Goal: Transaction & Acquisition: Purchase product/service

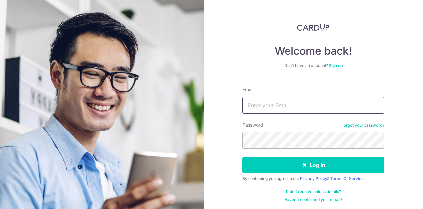
drag, startPoint x: 0, startPoint y: 0, endPoint x: 317, endPoint y: 105, distance: 334.3
click at [317, 105] on input "Email" at bounding box center [314, 105] width 142 height 17
type input "patlim@arccorp.sg"
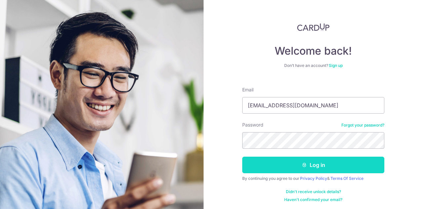
click at [312, 164] on button "Log in" at bounding box center [314, 164] width 142 height 17
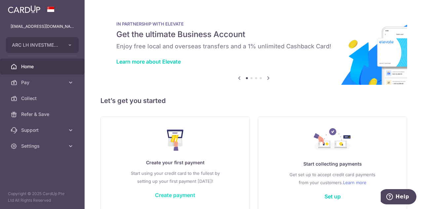
click at [186, 194] on link "Create payment" at bounding box center [175, 195] width 40 height 7
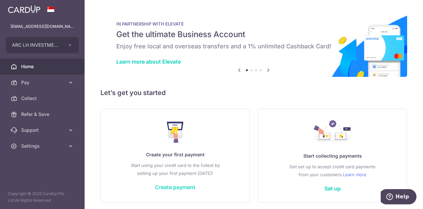
click at [183, 187] on link "Create payment" at bounding box center [175, 187] width 40 height 7
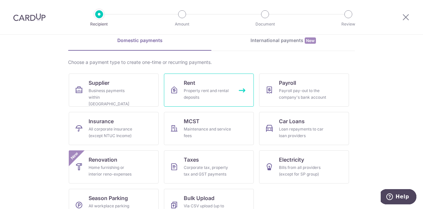
scroll to position [31, 0]
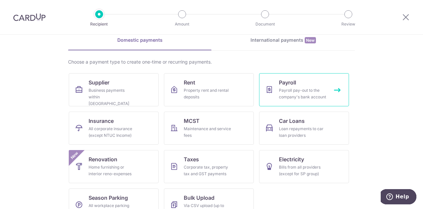
click at [292, 90] on div "Payroll pay-out to the company's bank account" at bounding box center [303, 93] width 48 height 13
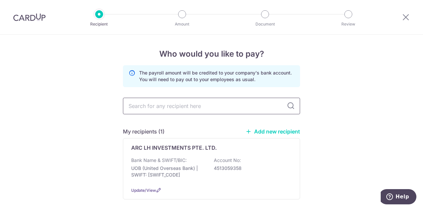
scroll to position [31, 0]
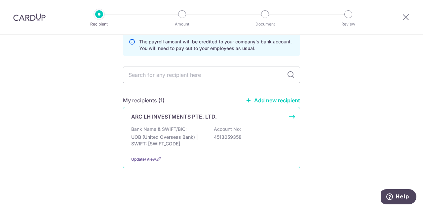
click at [268, 134] on p "4513059358" at bounding box center [251, 137] width 74 height 7
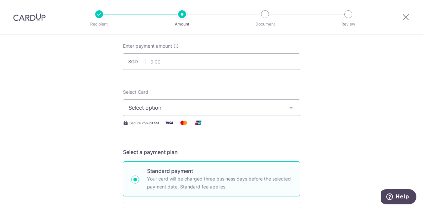
scroll to position [38, 0]
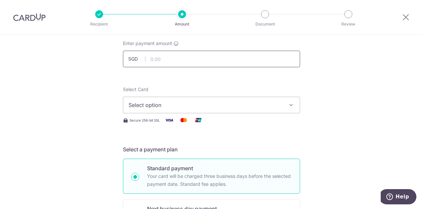
click at [174, 58] on input "text" at bounding box center [211, 59] width 177 height 17
type input "84,010.00"
click at [288, 102] on icon "button" at bounding box center [291, 105] width 7 height 7
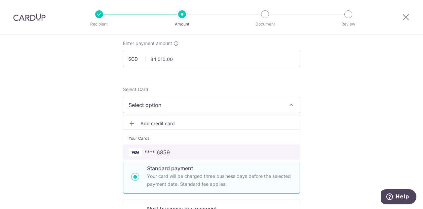
click at [178, 150] on span "**** 6859" at bounding box center [212, 152] width 166 height 8
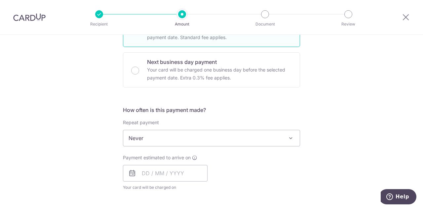
scroll to position [186, 0]
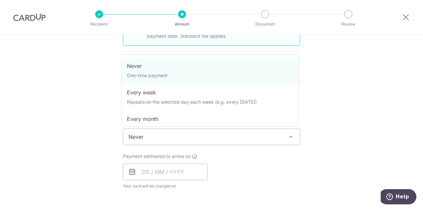
click at [290, 135] on span at bounding box center [291, 137] width 8 height 8
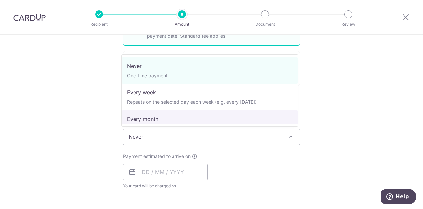
select select "3"
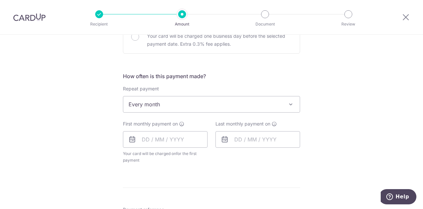
scroll to position [225, 0]
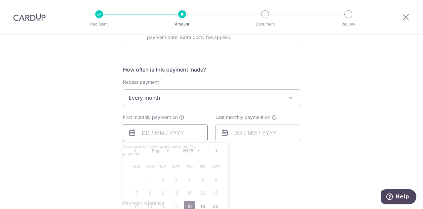
click at [144, 130] on input "text" at bounding box center [165, 132] width 85 height 17
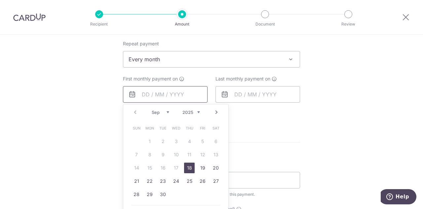
scroll to position [276, 0]
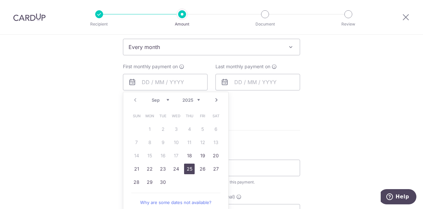
click at [187, 168] on link "25" at bounding box center [189, 168] width 11 height 11
type input "25/09/2025"
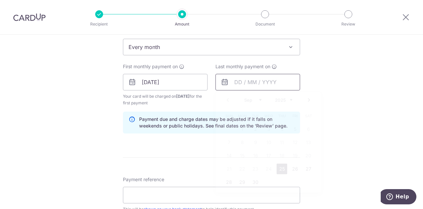
click at [279, 83] on input "text" at bounding box center [258, 82] width 85 height 17
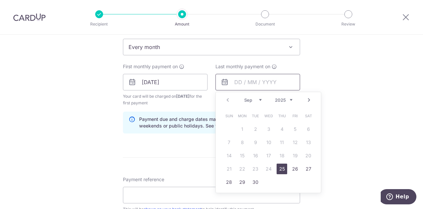
click at [239, 82] on input "text" at bounding box center [258, 82] width 85 height 17
click at [357, 102] on div "Tell us more about your payment Enter payment amount SGD 84,010.00 84010.00 Sel…" at bounding box center [211, 94] width 423 height 670
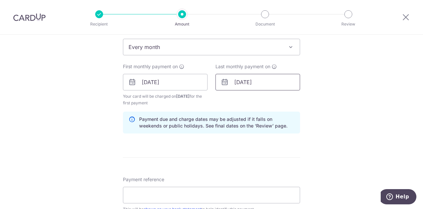
click at [247, 80] on input "25/09/2026" at bounding box center [258, 82] width 85 height 17
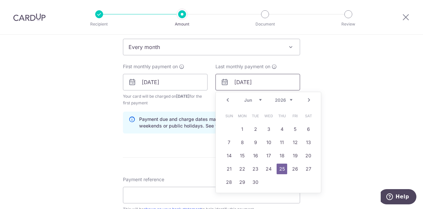
type input "25/06/2026"
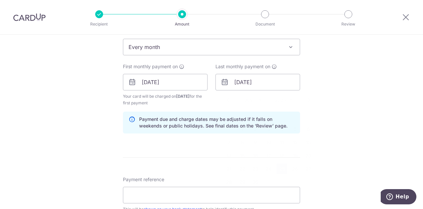
click at [357, 100] on div "Tell us more about your payment Enter payment amount SGD 84,010.00 84010.00 Sel…" at bounding box center [211, 94] width 423 height 670
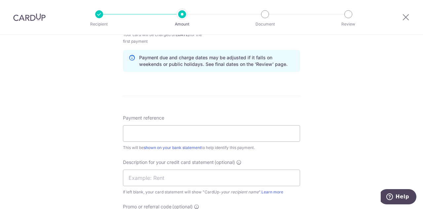
scroll to position [340, 0]
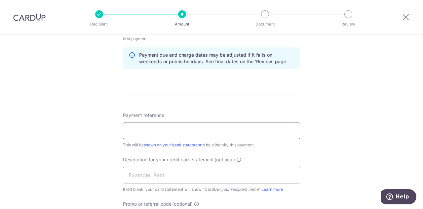
click at [218, 131] on input "Payment reference" at bounding box center [211, 130] width 177 height 17
type input "ARC SALARY"
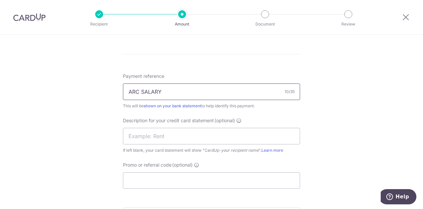
scroll to position [394, 0]
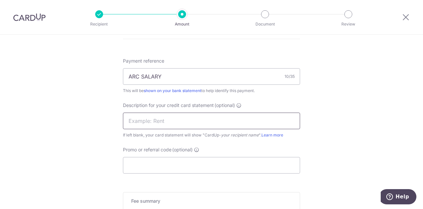
click at [245, 119] on input "text" at bounding box center [211, 120] width 177 height 17
type input "ARC SALARY"
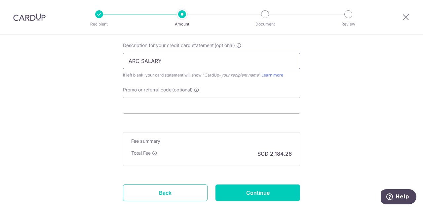
scroll to position [456, 0]
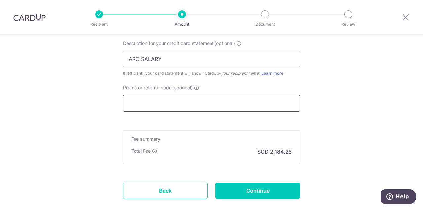
click at [244, 102] on input "Promo or referral code (optional)" at bounding box center [211, 103] width 177 height 17
click at [166, 102] on input "Promo or referral code (optional)" at bounding box center [211, 103] width 177 height 17
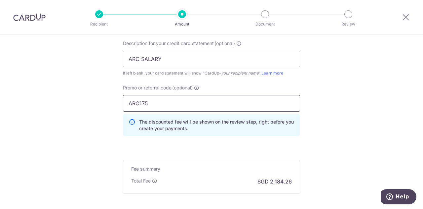
type input "ARC175"
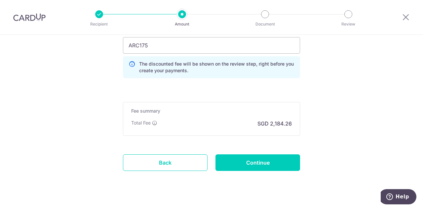
scroll to position [514, 0]
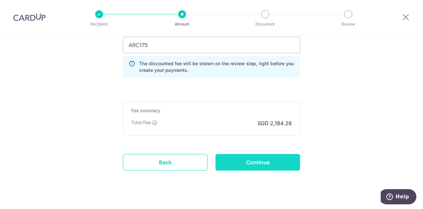
click at [271, 158] on input "Continue" at bounding box center [258, 162] width 85 height 17
type input "Create Schedule"
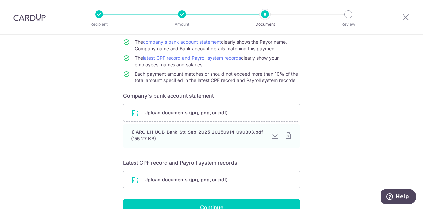
scroll to position [98, 0]
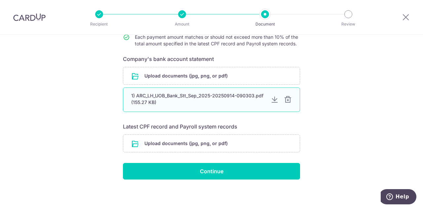
click at [288, 99] on div at bounding box center [288, 100] width 8 height 8
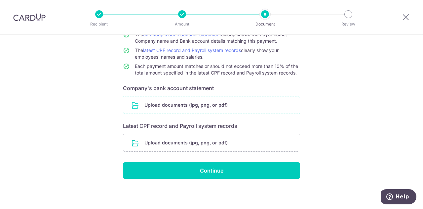
click at [269, 102] on input "file" at bounding box center [211, 104] width 177 height 17
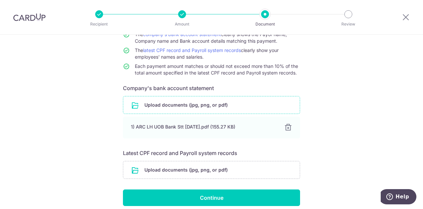
scroll to position [96, 0]
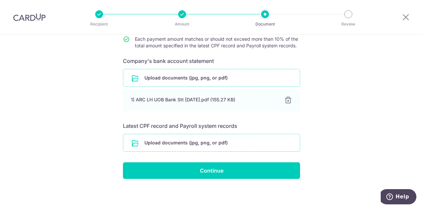
click at [269, 144] on input "file" at bounding box center [211, 142] width 177 height 17
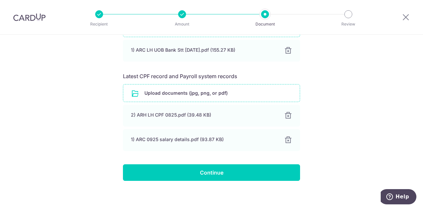
scroll to position [148, 0]
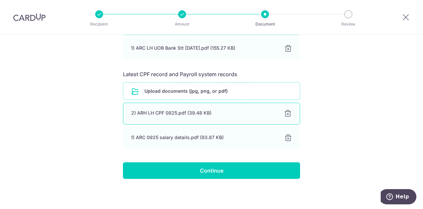
click at [288, 114] on div at bounding box center [288, 114] width 8 height 8
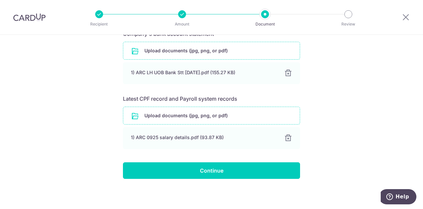
click at [240, 114] on input "file" at bounding box center [211, 115] width 177 height 17
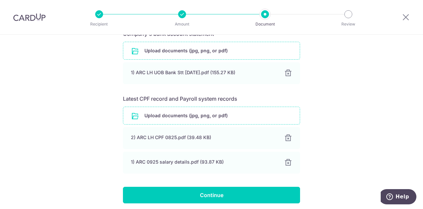
scroll to position [148, 0]
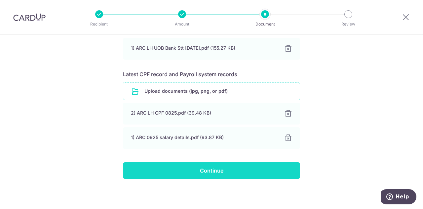
click at [253, 168] on input "Continue" at bounding box center [211, 170] width 177 height 17
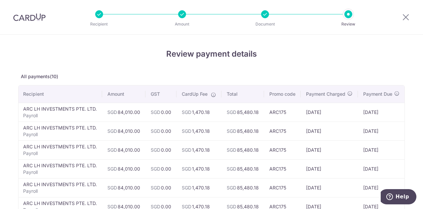
drag, startPoint x: 356, startPoint y: 63, endPoint x: 412, endPoint y: 55, distance: 56.4
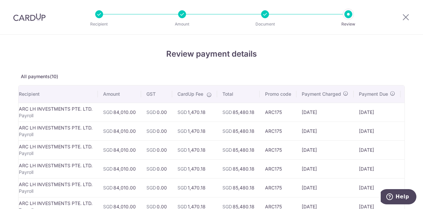
click at [272, 22] on p "Document" at bounding box center [265, 24] width 49 height 7
click at [266, 16] on div at bounding box center [265, 14] width 8 height 8
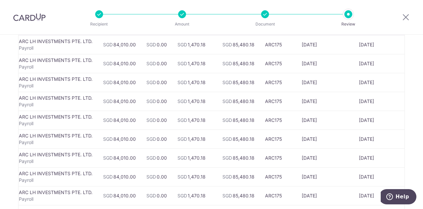
scroll to position [71, 0]
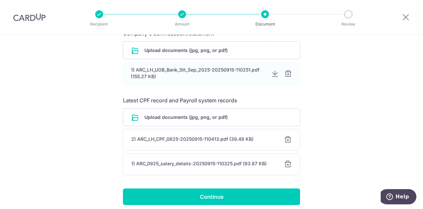
scroll to position [121, 0]
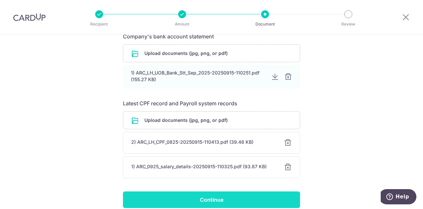
click at [216, 199] on input "Continue" at bounding box center [211, 199] width 177 height 17
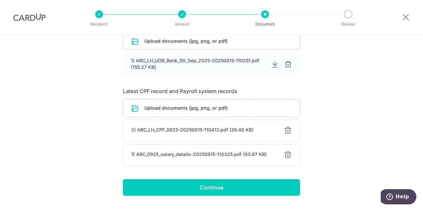
scroll to position [150, 0]
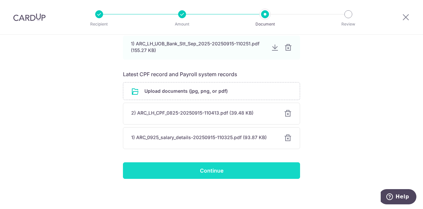
click at [210, 166] on input "Continue" at bounding box center [211, 170] width 177 height 17
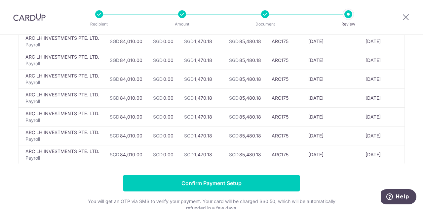
scroll to position [0, 1]
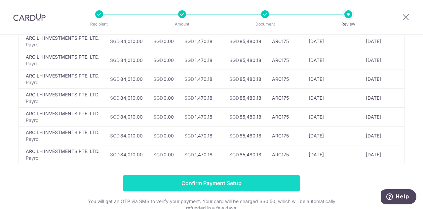
click at [228, 189] on input "Confirm Payment Setup" at bounding box center [211, 183] width 177 height 17
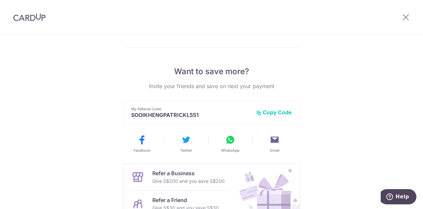
scroll to position [178, 0]
